Goal: Contribute content

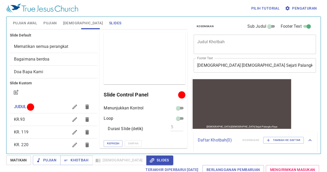
scroll to position [45, 0]
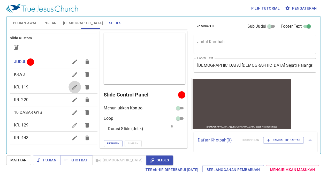
click at [72, 88] on icon "button" at bounding box center [75, 87] width 6 height 6
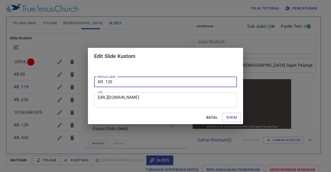
type input "KR. 120"
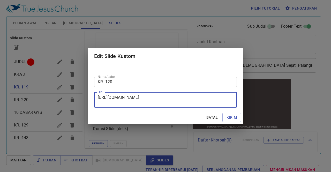
drag, startPoint x: 99, startPoint y: 97, endPoint x: 181, endPoint y: 104, distance: 82.2
click at [181, 104] on textarea "https://docs.google.com/presentation/d/1QOjlQ0Q5GsGKTEbEVR2oZvUXz1XlUMyx/edit?s…" at bounding box center [165, 100] width 135 height 10
paste textarea "https://docs.google.com/presentation/d/1huz9x3zxLnp30IATxNqDH99qqf4PI5g3/edit?s…"
type textarea "https://docs.google.com/presentation/d/1huz9x3zxLnp30IATxNqDH99qqf4PI5g3/edit?s…"
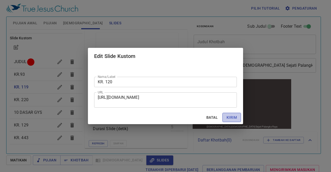
click at [230, 116] on span "Kirim" at bounding box center [231, 117] width 10 height 6
checkbox input "true"
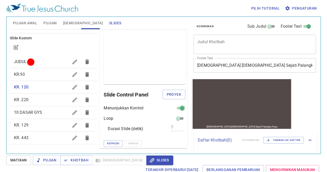
click at [175, 107] on input "checkbox" at bounding box center [182, 109] width 19 height 6
checkbox input "false"
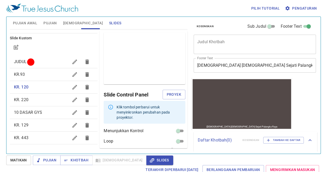
scroll to position [18, 0]
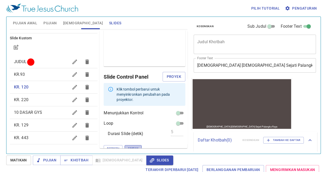
click at [128, 146] on span "Simpan" at bounding box center [133, 148] width 10 height 5
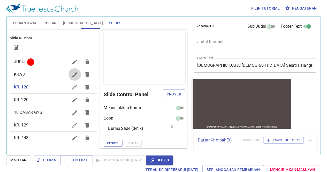
click at [72, 74] on icon "button" at bounding box center [75, 74] width 6 height 6
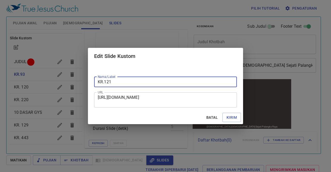
click at [105, 82] on input "KR.121" at bounding box center [165, 82] width 143 height 10
type input "KR. 121"
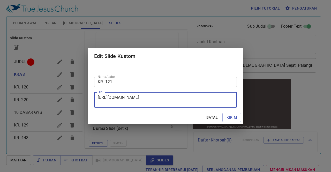
drag, startPoint x: 98, startPoint y: 97, endPoint x: 182, endPoint y: 107, distance: 84.8
click at [182, 107] on div "https://docs.google.com/presentation/d/1hcYNmBEWjAPeB38cTEhJOXC2u92Y0EWA/edit?s…" at bounding box center [165, 99] width 143 height 15
type textarea "\"
paste textarea "https://docs.google.com/presentation/d/1TipsYcJpJY97Krjj3xfIwxBGk-PMJbx6/edit?s…"
type textarea "https://docs.google.com/presentation/d/1TipsYcJpJY97Krjj3xfIwxBGk-PMJbx6/edit?s…"
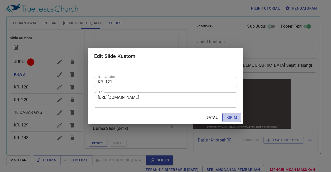
click at [234, 117] on span "Kirim" at bounding box center [231, 117] width 10 height 6
checkbox input "true"
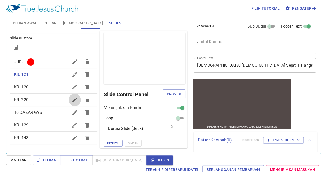
click at [68, 96] on button "button" at bounding box center [74, 100] width 12 height 12
checkbox input "false"
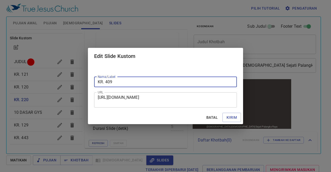
type input "KR. 409"
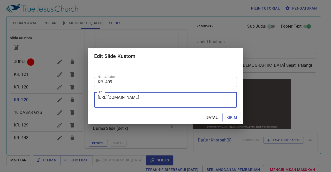
drag, startPoint x: 98, startPoint y: 97, endPoint x: 204, endPoint y: 101, distance: 106.0
click at [204, 101] on textarea "https://docs.google.com/presentation/d/1MAeB5Yp_j2-dDoTVt7wIzk1JB28YSaSn/edit?s…" at bounding box center [165, 100] width 135 height 10
paste textarea "https://docs.google.com/presentation/d/1031pCR1cqT8OdIgjlTbBCjCEbVsMdgjB/edit?s…"
type textarea "https://docs.google.com/presentation/d/1031pCR1cqT8OdIgjlTbBCjCEbVsMdgjB/edit?s…"
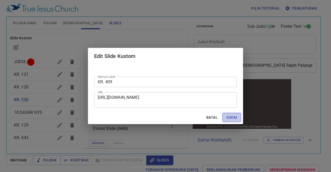
click at [226, 117] on button "Kirim" at bounding box center [231, 118] width 19 height 10
checkbox input "true"
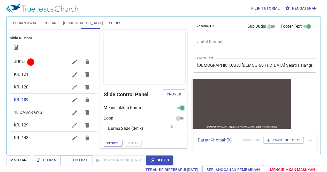
click at [176, 109] on input "checkbox" at bounding box center [182, 109] width 19 height 6
checkbox input "false"
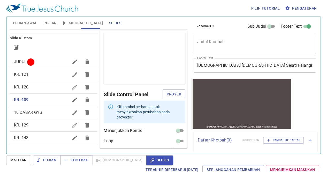
scroll to position [18, 0]
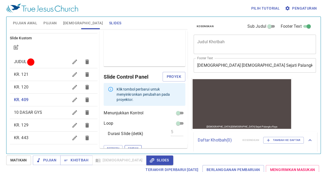
click at [128, 146] on span "Simpan" at bounding box center [133, 148] width 10 height 5
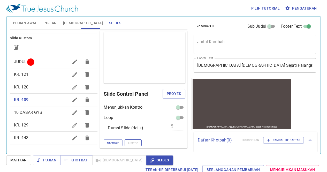
scroll to position [0, 0]
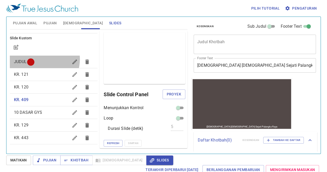
click at [39, 59] on span "JUDUL" at bounding box center [41, 62] width 55 height 6
